Goal: Navigation & Orientation: Find specific page/section

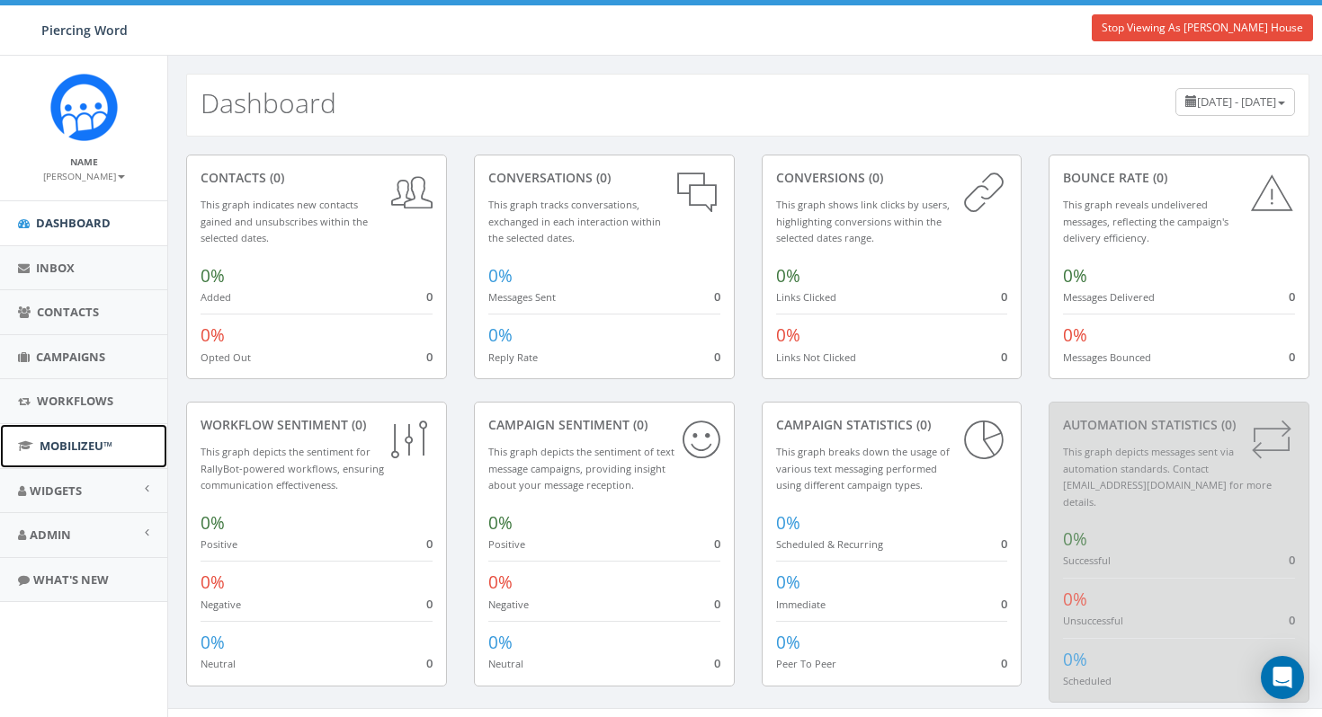
click at [70, 449] on span "MobilizeU™" at bounding box center [76, 446] width 73 height 16
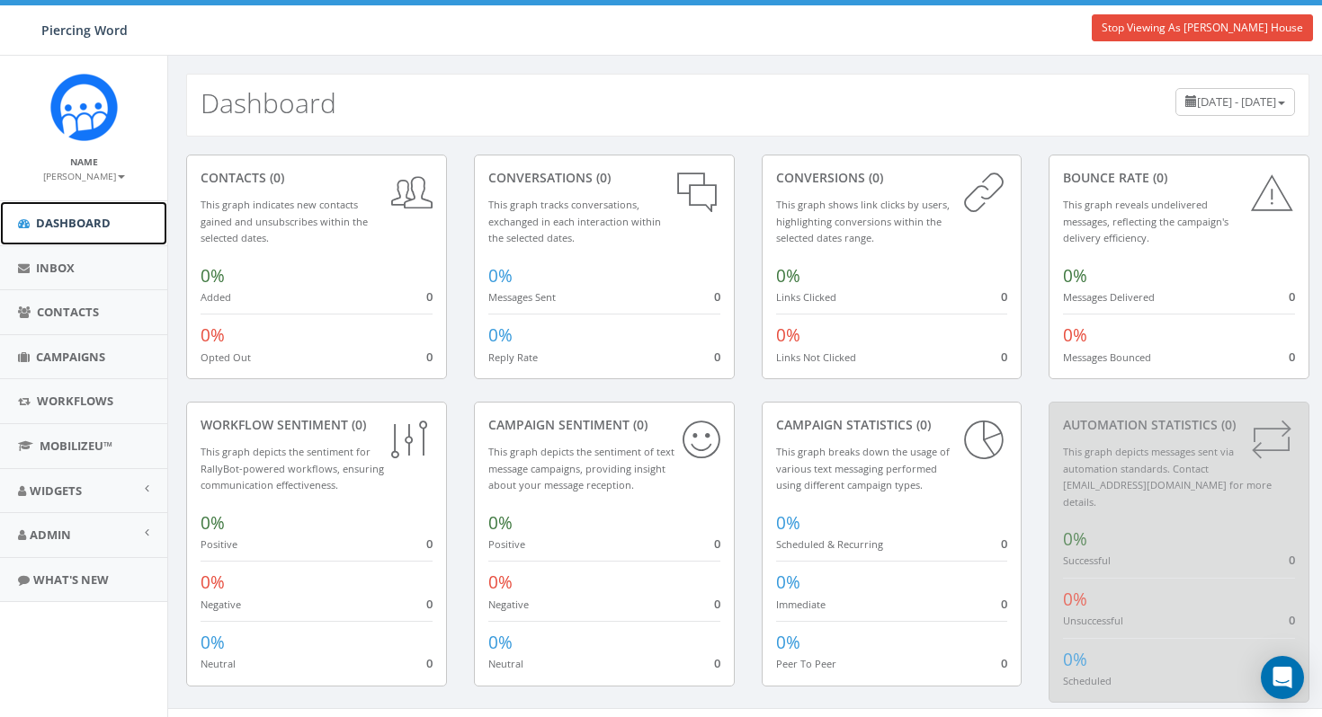
click at [86, 225] on span "Dashboard" at bounding box center [73, 223] width 75 height 16
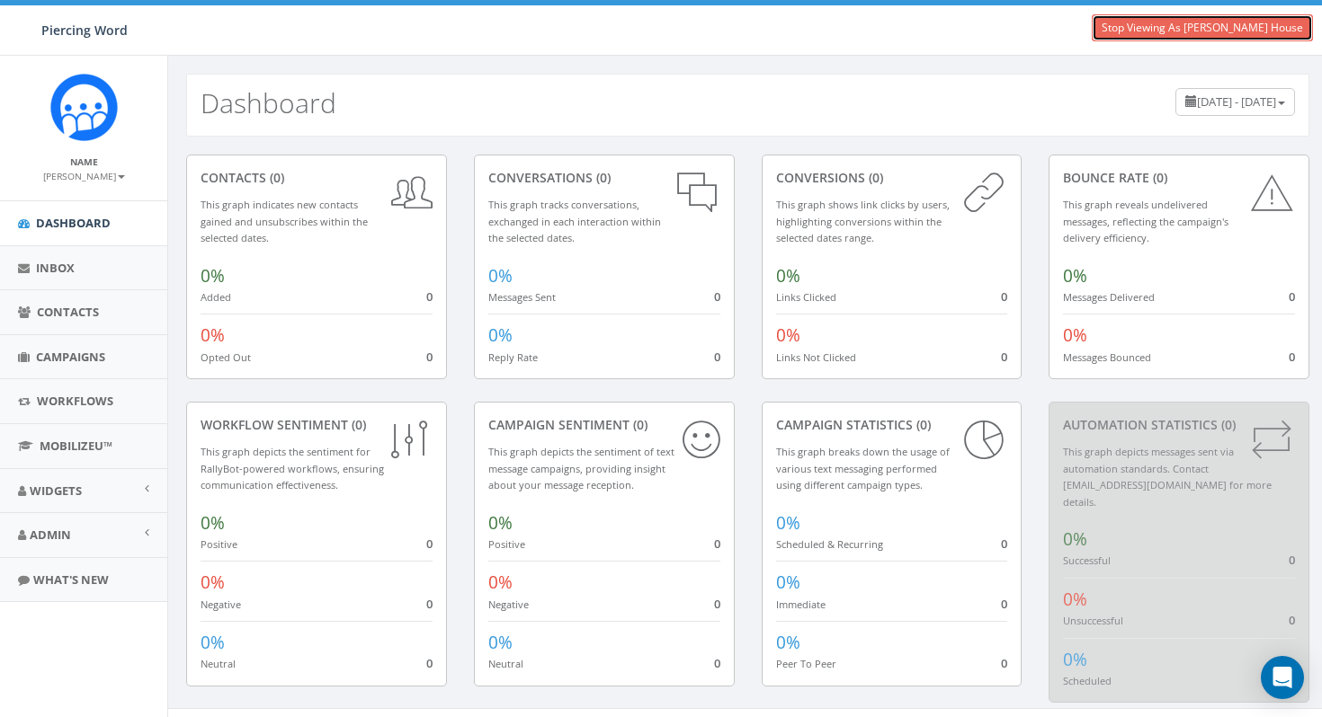
click at [1223, 39] on link "Stop Viewing As Aaron House" at bounding box center [1202, 27] width 221 height 27
